Goal: Communication & Community: Answer question/provide support

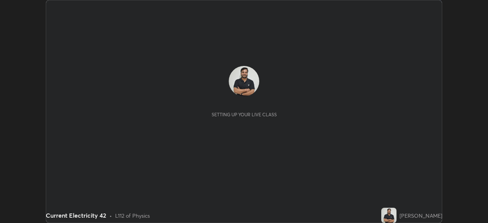
scroll to position [223, 487]
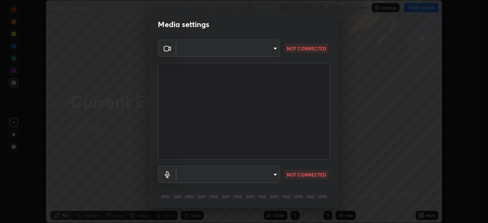
type input "c35a285883de36ed13854a1fbed0525b0d3f8b863e97d5e3b573df760e09333d"
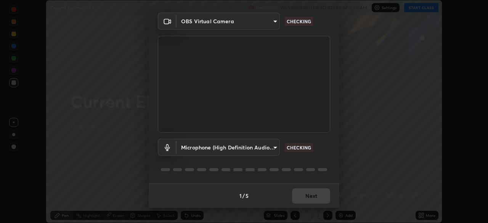
click at [273, 149] on body "Erase all Current Electricity 42 Recording WAS SCHEDULED TO START AT 8:00 AM Se…" at bounding box center [244, 111] width 488 height 223
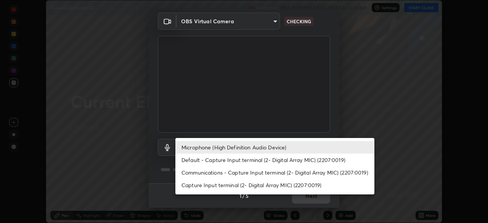
click at [236, 162] on li "Default - Capture Input terminal (2- Digital Array MIC) (2207:0019)" at bounding box center [274, 160] width 199 height 13
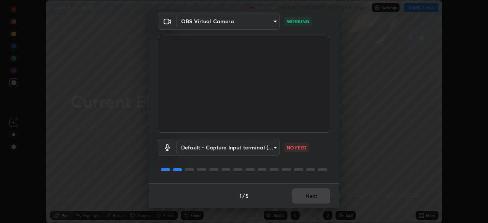
click at [273, 147] on body "Erase all Current Electricity 42 Recording WAS SCHEDULED TO START AT 8:00 AM Se…" at bounding box center [244, 111] width 488 height 223
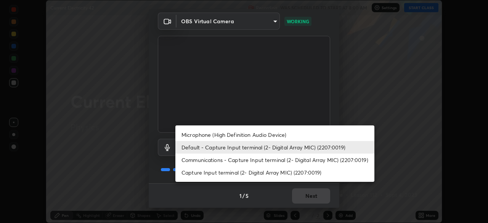
click at [238, 137] on li "Microphone (High Definition Audio Device)" at bounding box center [274, 134] width 199 height 13
type input "3d334ac0a462d559afaba984711ee6781e2bfd9c7b4003d7f15efc1d03da94cf"
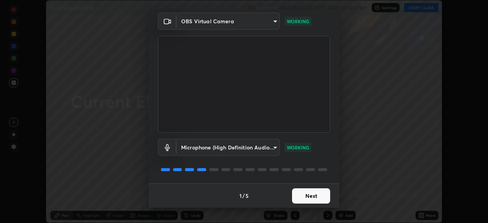
click at [308, 196] on button "Next" at bounding box center [311, 195] width 38 height 15
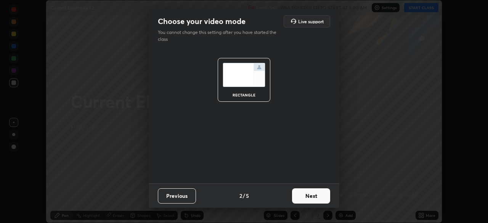
scroll to position [0, 0]
click at [308, 195] on button "Next" at bounding box center [311, 195] width 38 height 15
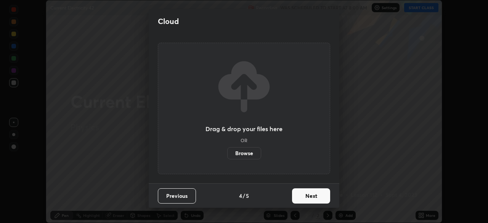
click at [308, 197] on button "Next" at bounding box center [311, 195] width 38 height 15
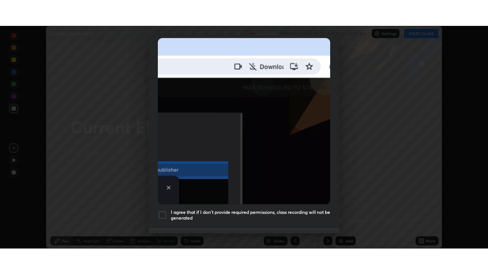
scroll to position [183, 0]
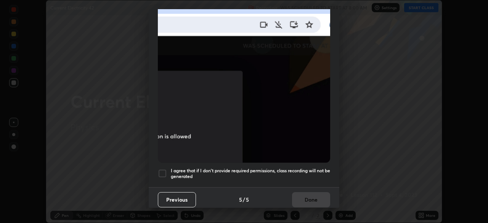
click at [161, 170] on div at bounding box center [162, 173] width 9 height 9
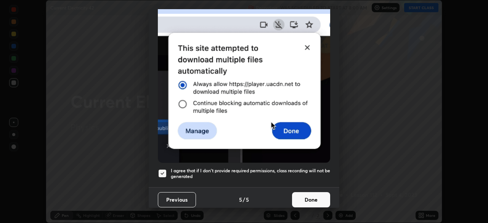
click at [311, 196] on button "Done" at bounding box center [311, 199] width 38 height 15
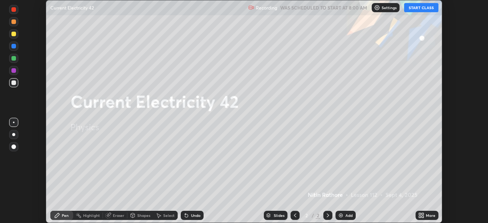
click at [454, 99] on div "Setting up your live class" at bounding box center [244, 111] width 488 height 223
click at [426, 11] on button "START CLASS" at bounding box center [421, 7] width 34 height 9
click at [423, 216] on icon at bounding box center [423, 217] width 2 height 2
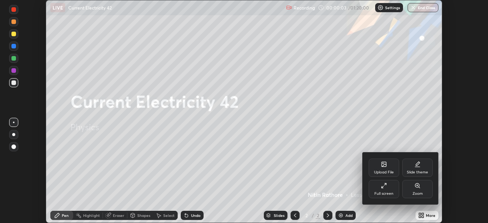
click at [389, 191] on div "Full screen" at bounding box center [384, 189] width 30 height 18
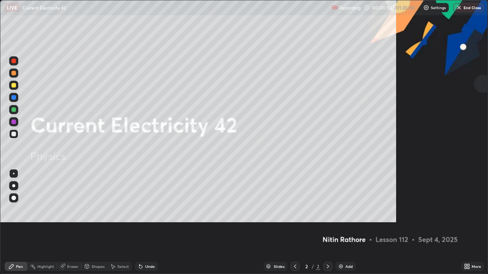
scroll to position [274, 488]
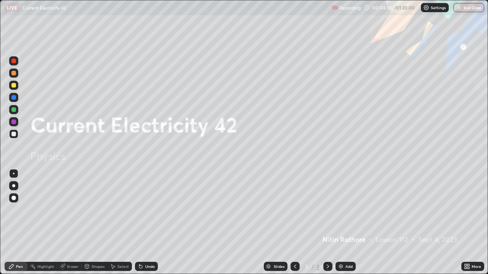
click at [14, 186] on div at bounding box center [13, 185] width 3 height 3
click at [344, 223] on div "Add" at bounding box center [345, 266] width 20 height 9
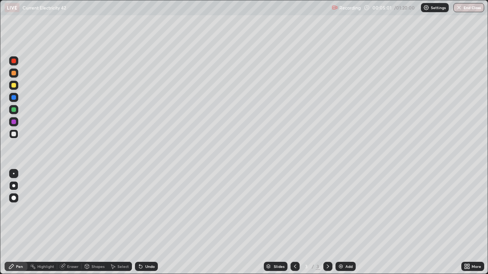
click at [95, 223] on div "Shapes" at bounding box center [97, 267] width 13 height 4
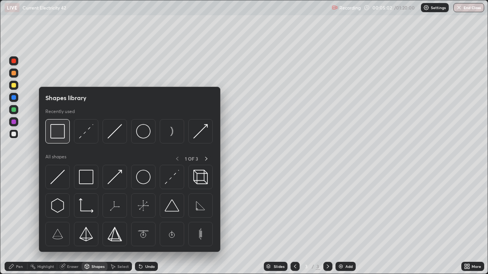
click at [63, 135] on img at bounding box center [57, 131] width 14 height 14
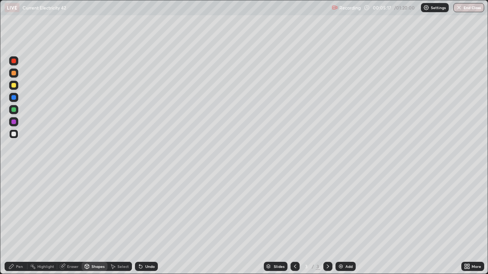
click at [13, 89] on div at bounding box center [13, 85] width 9 height 9
click at [15, 223] on div "Pen" at bounding box center [16, 266] width 23 height 9
click at [340, 223] on img at bounding box center [341, 267] width 6 height 6
click at [16, 133] on div at bounding box center [13, 134] width 9 height 9
click at [149, 223] on div "Undo" at bounding box center [150, 267] width 10 height 4
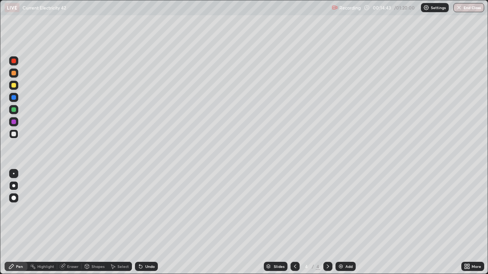
click at [345, 223] on div "Add" at bounding box center [345, 266] width 20 height 9
click at [96, 223] on div "Shapes" at bounding box center [97, 267] width 13 height 4
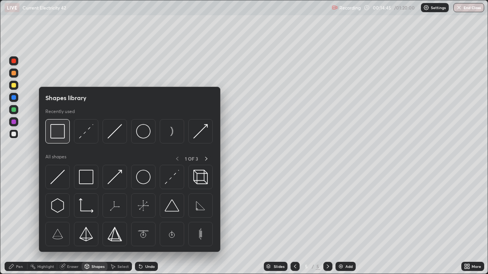
click at [64, 139] on div at bounding box center [57, 131] width 24 height 24
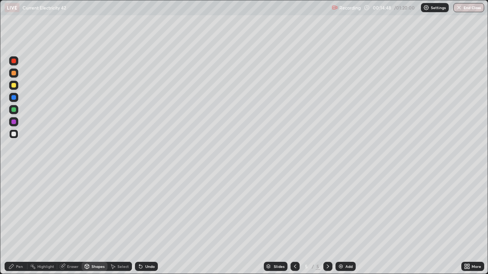
click at [93, 223] on div "Shapes" at bounding box center [97, 267] width 13 height 4
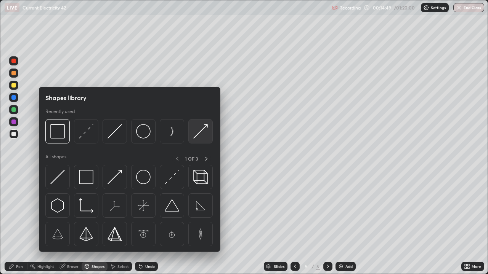
click at [200, 130] on img at bounding box center [200, 131] width 14 height 14
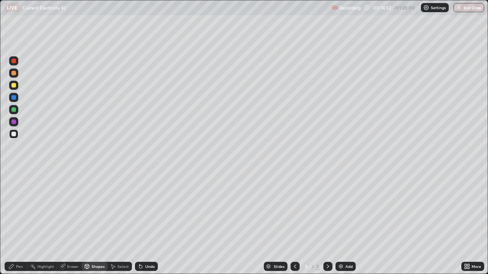
click at [20, 223] on div "Pen" at bounding box center [19, 267] width 7 height 4
click at [97, 223] on div "Shapes" at bounding box center [95, 266] width 26 height 9
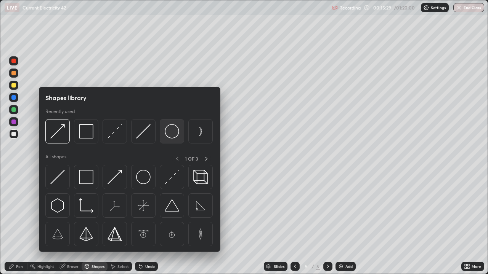
click at [169, 131] on img at bounding box center [172, 131] width 14 height 14
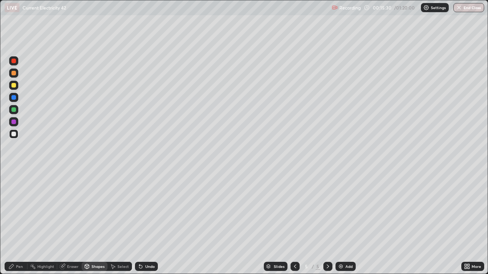
click at [14, 87] on div at bounding box center [13, 85] width 5 height 5
click at [89, 223] on icon at bounding box center [87, 267] width 6 height 6
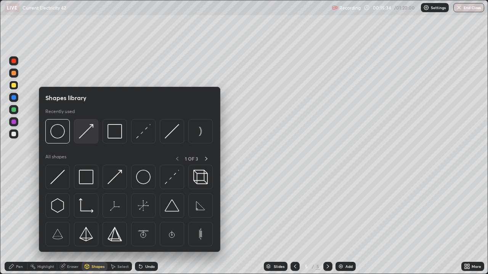
click at [90, 135] on img at bounding box center [86, 131] width 14 height 14
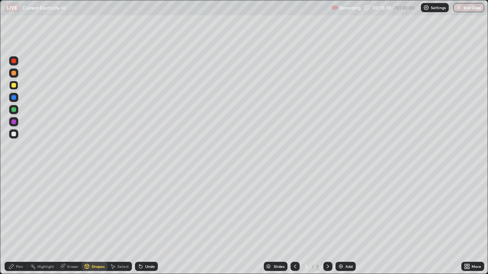
click at [18, 223] on div "Pen" at bounding box center [19, 267] width 7 height 4
click at [95, 223] on div "Shapes" at bounding box center [97, 267] width 13 height 4
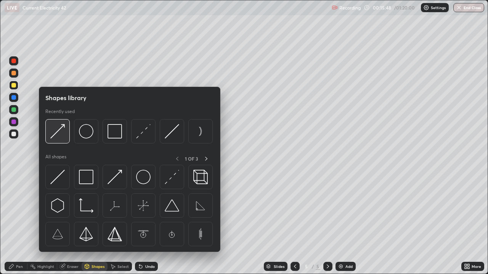
click at [65, 135] on img at bounding box center [57, 131] width 14 height 14
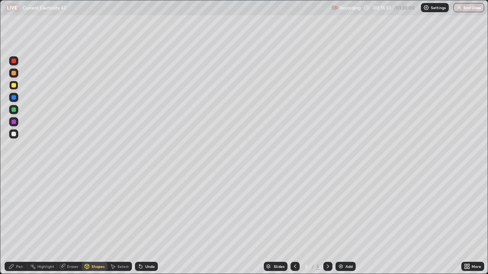
click at [13, 223] on icon at bounding box center [11, 267] width 6 height 6
click at [148, 223] on div "Undo" at bounding box center [150, 267] width 10 height 4
click at [149, 223] on div "Undo" at bounding box center [146, 266] width 23 height 9
click at [148, 223] on div "Undo" at bounding box center [146, 266] width 23 height 9
click at [148, 223] on div "Undo" at bounding box center [150, 267] width 10 height 4
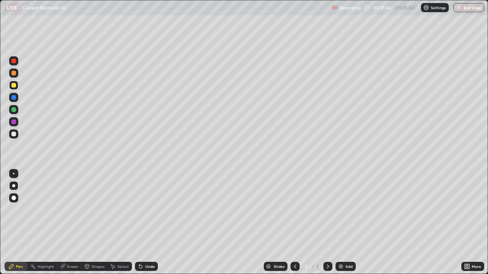
click at [13, 136] on div at bounding box center [13, 134] width 5 height 5
click at [343, 223] on img at bounding box center [341, 267] width 6 height 6
click at [93, 223] on div "Shapes" at bounding box center [97, 267] width 13 height 4
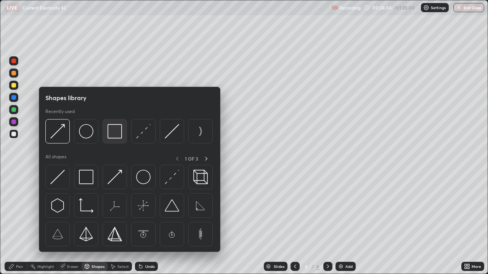
click at [114, 134] on img at bounding box center [114, 131] width 14 height 14
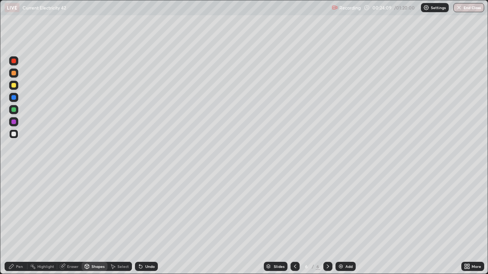
click at [13, 85] on div at bounding box center [13, 85] width 5 height 5
click at [98, 223] on div "Shapes" at bounding box center [97, 267] width 13 height 4
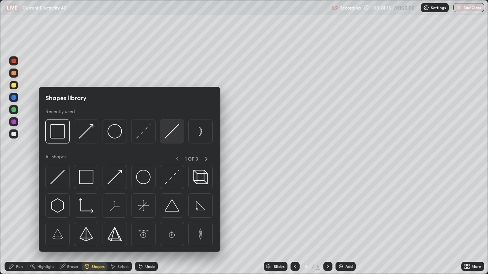
click at [173, 133] on img at bounding box center [172, 131] width 14 height 14
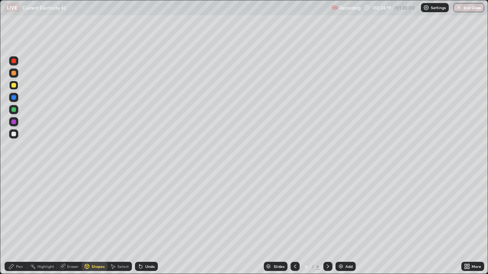
click at [99, 223] on div "Shapes" at bounding box center [97, 267] width 13 height 4
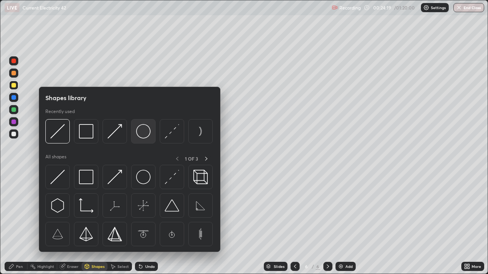
click at [145, 132] on img at bounding box center [143, 131] width 14 height 14
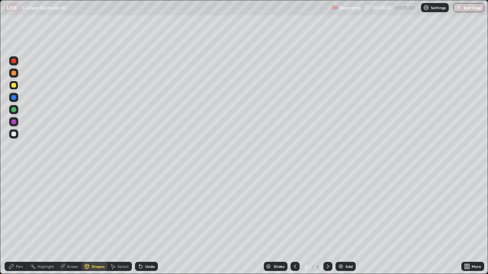
click at [97, 223] on div "Shapes" at bounding box center [97, 267] width 13 height 4
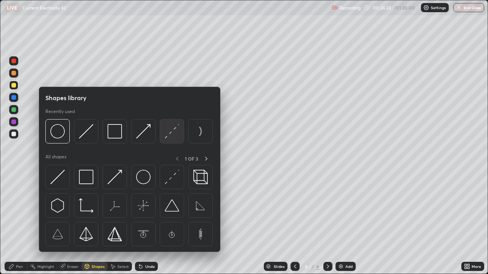
click at [175, 133] on img at bounding box center [172, 131] width 14 height 14
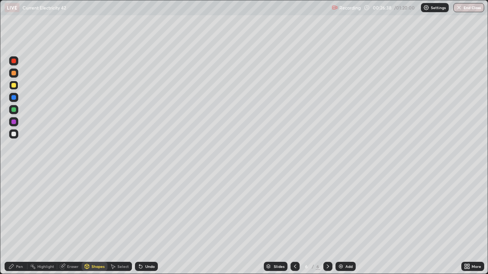
click at [95, 223] on div "Shapes" at bounding box center [95, 266] width 26 height 9
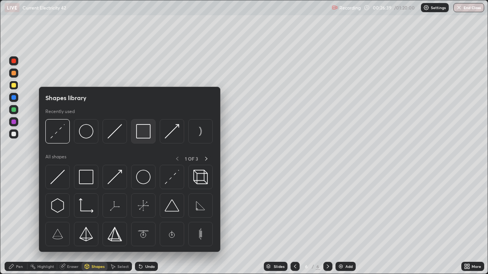
click at [143, 133] on img at bounding box center [143, 131] width 14 height 14
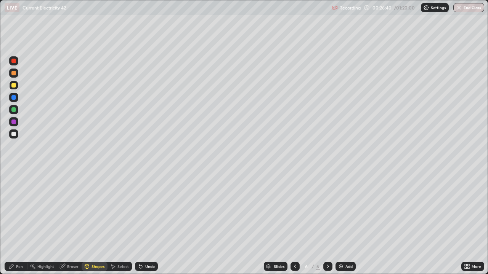
click at [10, 133] on div at bounding box center [13, 134] width 9 height 9
click at [16, 87] on div at bounding box center [13, 85] width 9 height 9
click at [96, 223] on div "Shapes" at bounding box center [97, 267] width 13 height 4
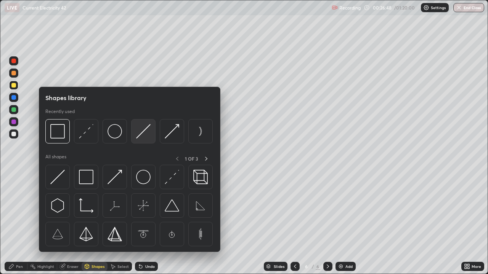
click at [143, 129] on img at bounding box center [143, 131] width 14 height 14
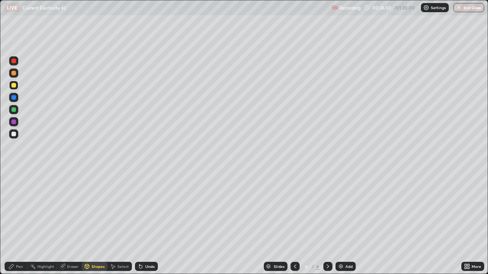
click at [101, 223] on div "Shapes" at bounding box center [95, 266] width 26 height 9
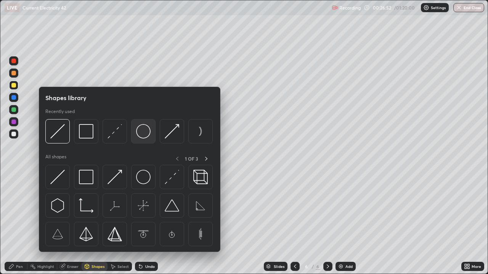
click at [143, 134] on img at bounding box center [143, 131] width 14 height 14
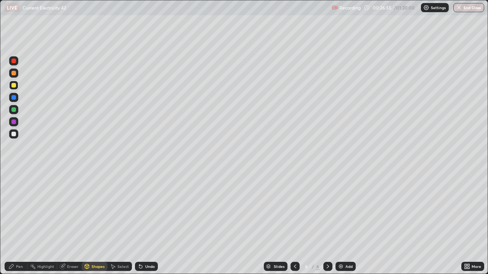
click at [21, 223] on div "Pen" at bounding box center [19, 267] width 7 height 4
click at [14, 135] on div at bounding box center [13, 134] width 5 height 5
click at [100, 223] on div "Shapes" at bounding box center [97, 267] width 13 height 4
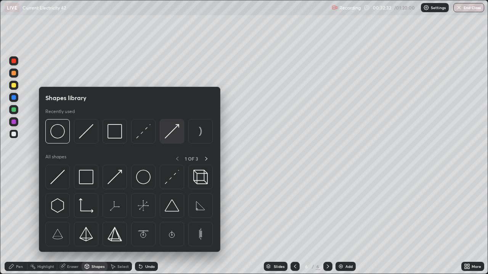
click at [173, 130] on img at bounding box center [172, 131] width 14 height 14
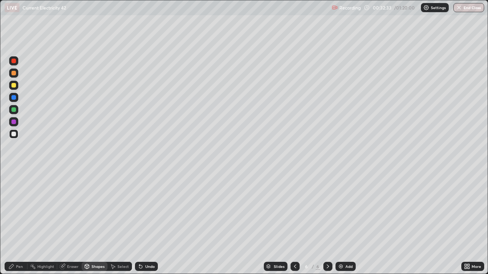
click at [14, 74] on div at bounding box center [13, 73] width 5 height 5
click at [18, 223] on div "Pen" at bounding box center [19, 267] width 7 height 4
click at [293, 223] on icon at bounding box center [295, 267] width 6 height 6
click at [292, 223] on icon at bounding box center [295, 267] width 6 height 6
click at [13, 135] on div at bounding box center [13, 134] width 5 height 5
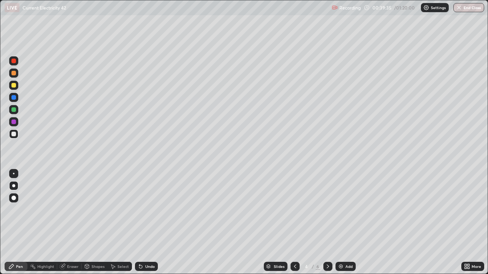
click at [327, 223] on icon at bounding box center [328, 267] width 6 height 6
click at [344, 223] on div "Add" at bounding box center [345, 266] width 20 height 9
click at [96, 223] on div "Shapes" at bounding box center [95, 266] width 26 height 9
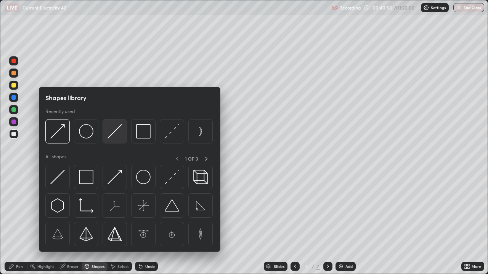
click at [116, 131] on img at bounding box center [114, 131] width 14 height 14
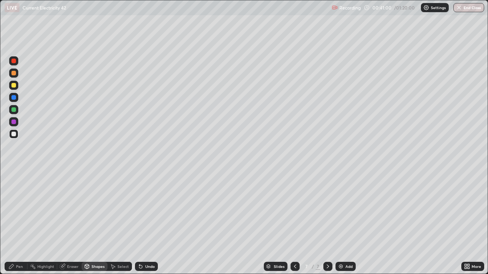
click at [15, 223] on div "Pen" at bounding box center [16, 266] width 23 height 9
click at [148, 223] on div "Undo" at bounding box center [150, 267] width 10 height 4
click at [89, 223] on icon at bounding box center [87, 267] width 6 height 6
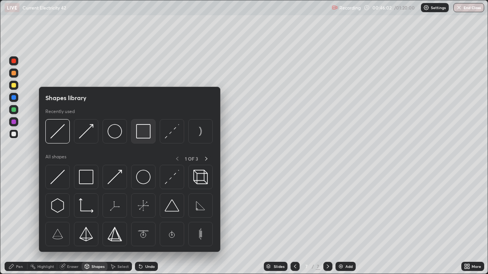
click at [143, 131] on img at bounding box center [143, 131] width 14 height 14
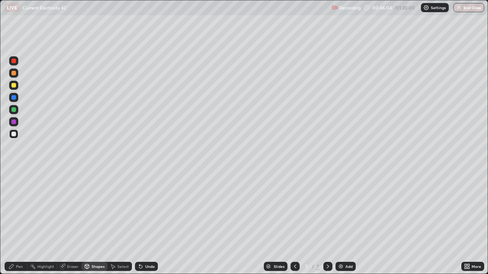
click at [13, 223] on icon at bounding box center [11, 267] width 6 height 6
click at [97, 223] on div "Shapes" at bounding box center [97, 267] width 13 height 4
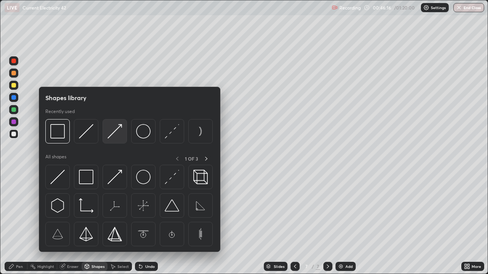
click at [120, 129] on img at bounding box center [114, 131] width 14 height 14
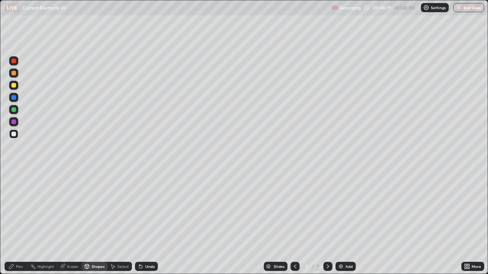
click at [21, 223] on div "Pen" at bounding box center [19, 267] width 7 height 4
click at [350, 223] on div "Add" at bounding box center [348, 267] width 7 height 4
click at [94, 223] on div "Shapes" at bounding box center [97, 267] width 13 height 4
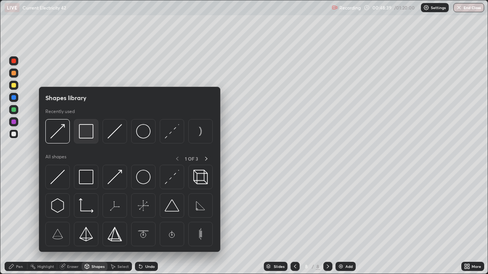
click at [87, 132] on img at bounding box center [86, 131] width 14 height 14
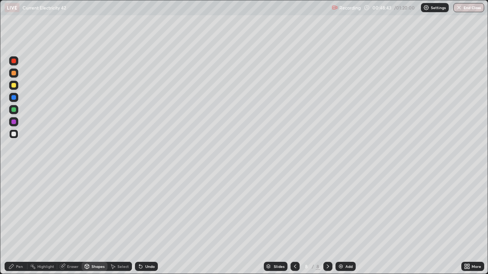
click at [99, 223] on div "Shapes" at bounding box center [97, 267] width 13 height 4
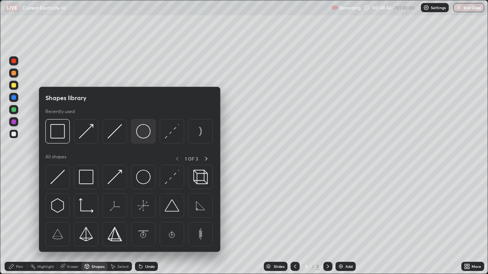
click at [144, 131] on img at bounding box center [143, 131] width 14 height 14
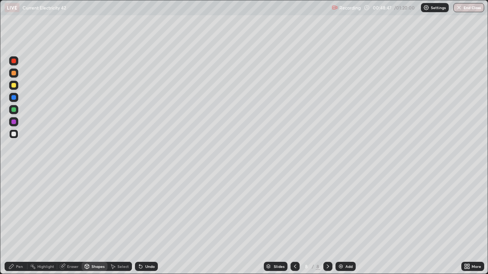
click at [102, 223] on div "Shapes" at bounding box center [97, 267] width 13 height 4
click at [103, 223] on div "Shapes" at bounding box center [97, 267] width 13 height 4
click at [99, 223] on div "Shapes" at bounding box center [97, 267] width 13 height 4
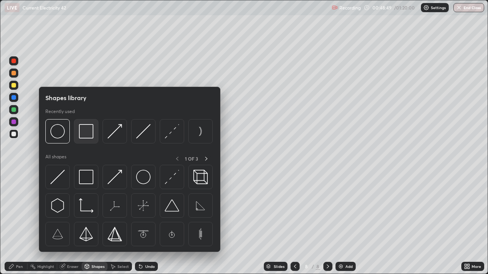
click at [93, 137] on img at bounding box center [86, 131] width 14 height 14
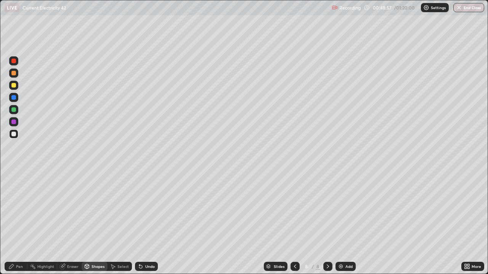
click at [19, 223] on div "Pen" at bounding box center [19, 267] width 7 height 4
click at [90, 223] on div "Shapes" at bounding box center [95, 266] width 26 height 9
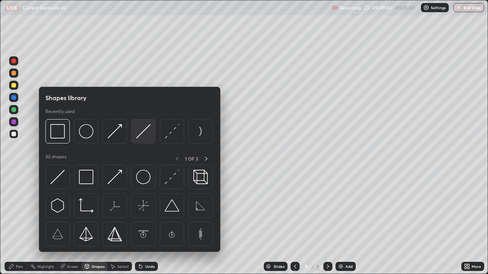
click at [143, 134] on img at bounding box center [143, 131] width 14 height 14
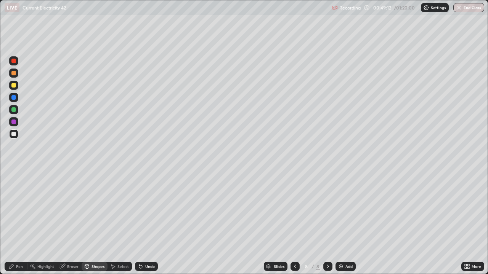
click at [19, 223] on div "Pen" at bounding box center [19, 267] width 7 height 4
click at [93, 223] on div "Shapes" at bounding box center [97, 267] width 13 height 4
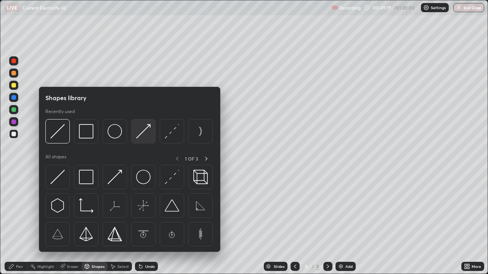
click at [146, 134] on img at bounding box center [143, 131] width 14 height 14
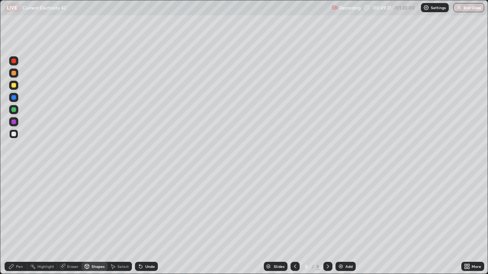
click at [17, 223] on div "Pen" at bounding box center [19, 267] width 7 height 4
click at [92, 223] on div "Shapes" at bounding box center [97, 267] width 13 height 4
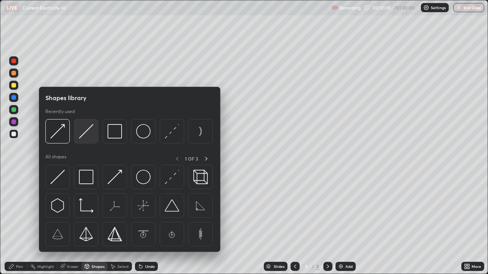
click at [88, 136] on img at bounding box center [86, 131] width 14 height 14
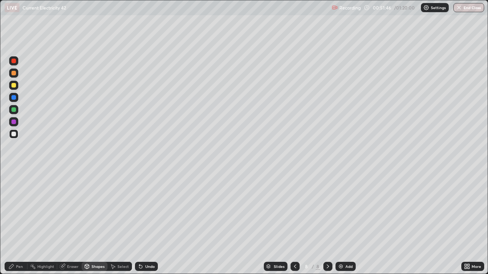
click at [90, 223] on div "Shapes" at bounding box center [95, 266] width 26 height 9
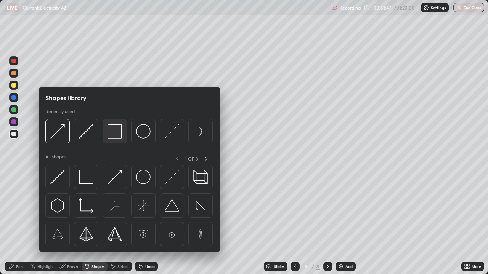
click at [112, 133] on img at bounding box center [114, 131] width 14 height 14
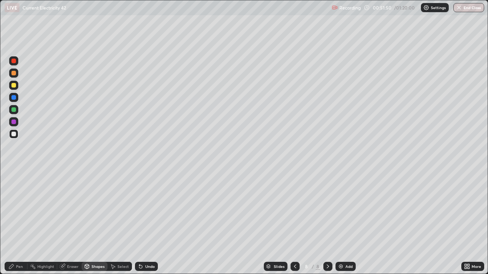
click at [19, 223] on div "Pen" at bounding box center [19, 267] width 7 height 4
click at [91, 223] on div "Shapes" at bounding box center [95, 266] width 26 height 9
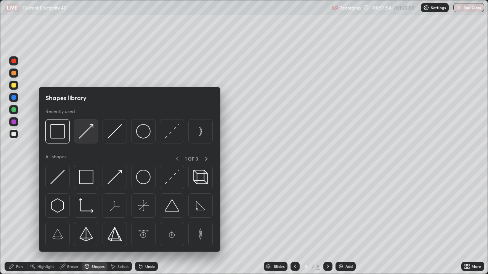
click at [85, 134] on img at bounding box center [86, 131] width 14 height 14
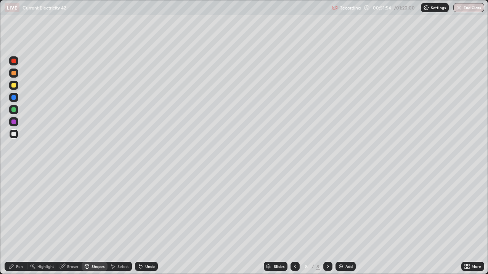
click at [14, 112] on div at bounding box center [13, 109] width 5 height 5
click at [13, 223] on icon at bounding box center [11, 267] width 6 height 6
click at [87, 223] on icon at bounding box center [87, 267] width 0 height 3
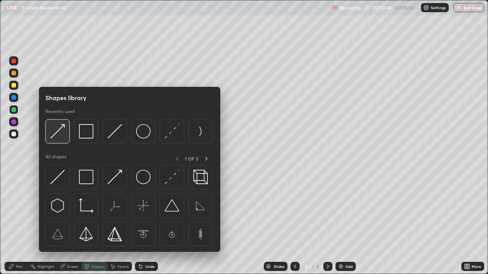
click at [60, 138] on img at bounding box center [57, 131] width 14 height 14
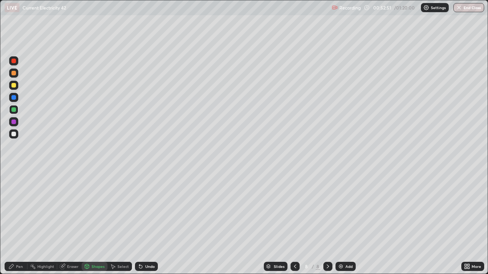
click at [14, 223] on icon at bounding box center [11, 267] width 6 height 6
click at [94, 223] on div "Shapes" at bounding box center [97, 267] width 13 height 4
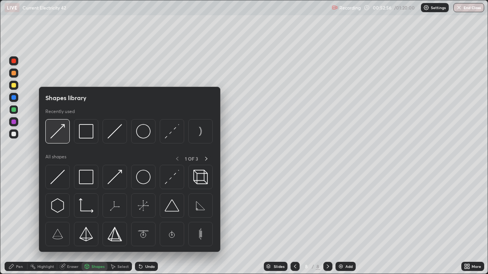
click at [61, 136] on img at bounding box center [57, 131] width 14 height 14
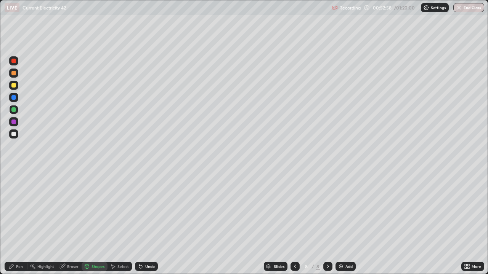
click at [17, 86] on div at bounding box center [13, 85] width 9 height 9
click at [16, 223] on div "Pen" at bounding box center [16, 266] width 23 height 9
click at [12, 136] on div at bounding box center [13, 134] width 5 height 5
click at [149, 223] on div "Undo" at bounding box center [150, 267] width 10 height 4
click at [72, 223] on div "Eraser" at bounding box center [72, 267] width 11 height 4
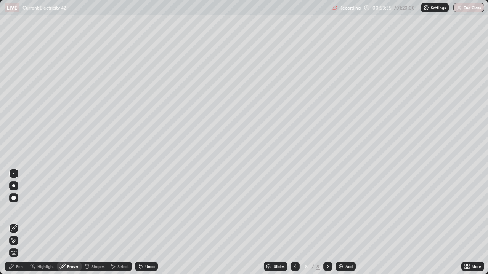
click at [21, 223] on div "Pen" at bounding box center [19, 267] width 7 height 4
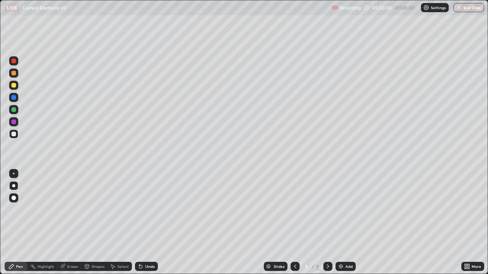
click at [90, 223] on div "Shapes" at bounding box center [95, 266] width 26 height 9
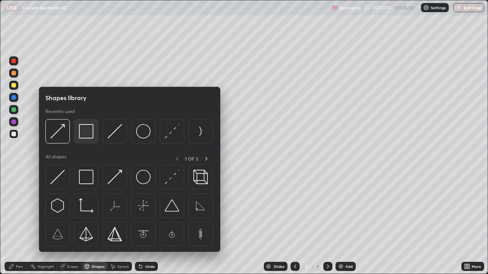
click at [85, 134] on img at bounding box center [86, 131] width 14 height 14
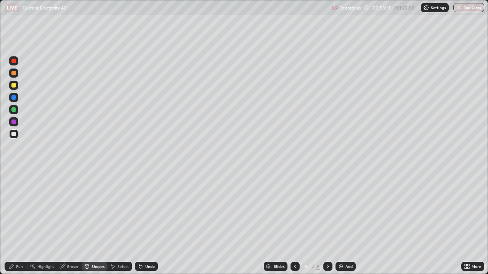
click at [98, 223] on div "Shapes" at bounding box center [97, 267] width 13 height 4
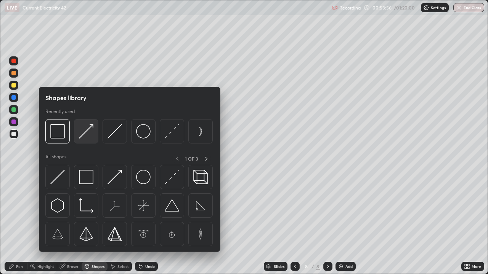
click at [82, 139] on div at bounding box center [86, 131] width 24 height 24
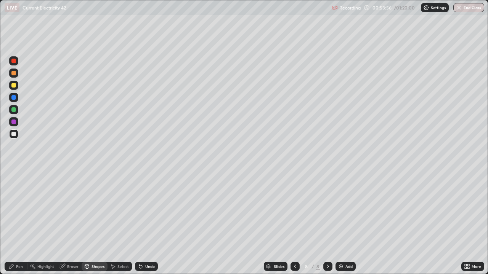
click at [13, 112] on div at bounding box center [13, 109] width 5 height 5
click at [21, 223] on div "Pen" at bounding box center [19, 267] width 7 height 4
click at [95, 223] on div "Shapes" at bounding box center [97, 267] width 13 height 4
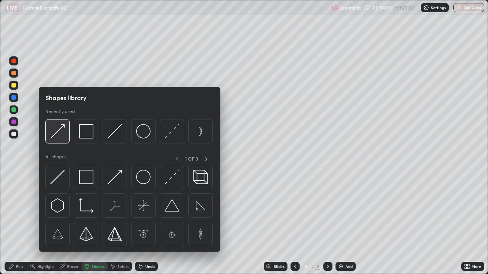
click at [62, 134] on img at bounding box center [57, 131] width 14 height 14
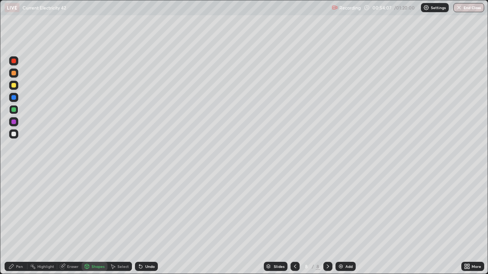
click at [18, 88] on div at bounding box center [13, 85] width 9 height 9
click at [19, 223] on div "Pen" at bounding box center [19, 267] width 7 height 4
click at [151, 223] on div "Undo" at bounding box center [150, 267] width 10 height 4
click at [90, 223] on div "Shapes" at bounding box center [95, 266] width 26 height 9
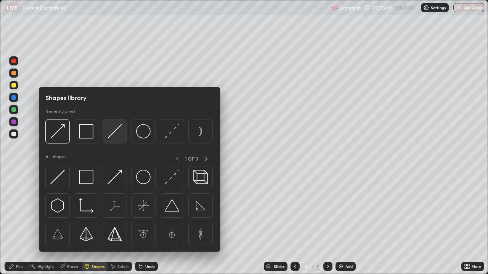
click at [111, 134] on img at bounding box center [114, 131] width 14 height 14
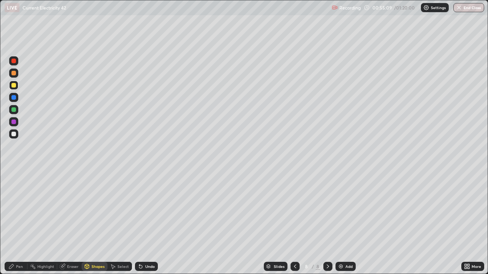
click at [12, 136] on div at bounding box center [13, 134] width 9 height 9
click at [96, 223] on div "Shapes" at bounding box center [97, 267] width 13 height 4
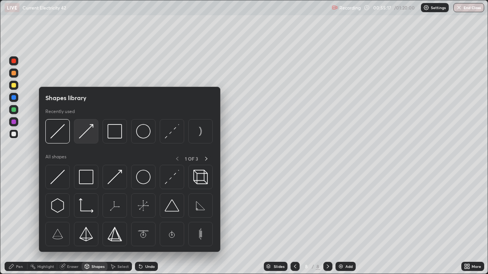
click at [92, 131] on img at bounding box center [86, 131] width 14 height 14
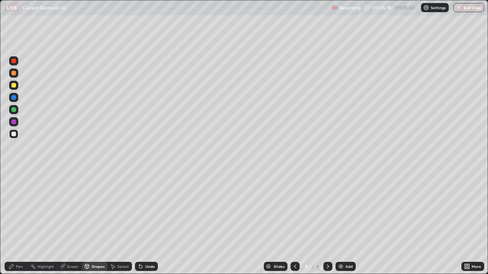
click at [14, 85] on div at bounding box center [13, 85] width 5 height 5
click at [21, 223] on div "Pen" at bounding box center [16, 266] width 23 height 9
click at [14, 135] on div at bounding box center [13, 134] width 5 height 5
click at [464, 10] on button "End Class" at bounding box center [468, 7] width 31 height 9
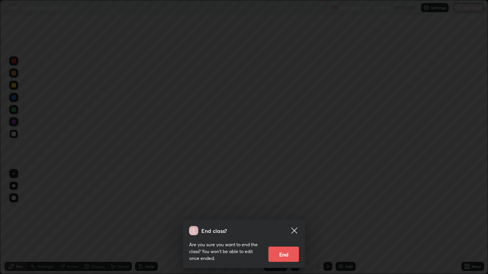
click at [277, 223] on button "End" at bounding box center [283, 254] width 30 height 15
click at [379, 223] on div "End class? Are you sure you want to end the class? You won’t be able to edit on…" at bounding box center [244, 137] width 488 height 274
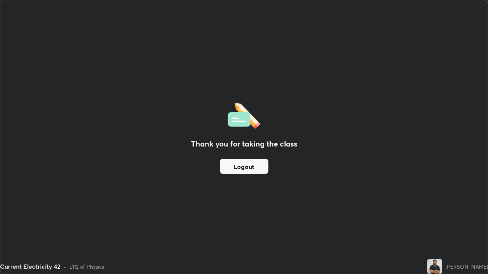
click at [238, 167] on button "Logout" at bounding box center [244, 166] width 48 height 15
click at [235, 167] on button "Logout" at bounding box center [244, 166] width 48 height 15
